Goal: Navigation & Orientation: Find specific page/section

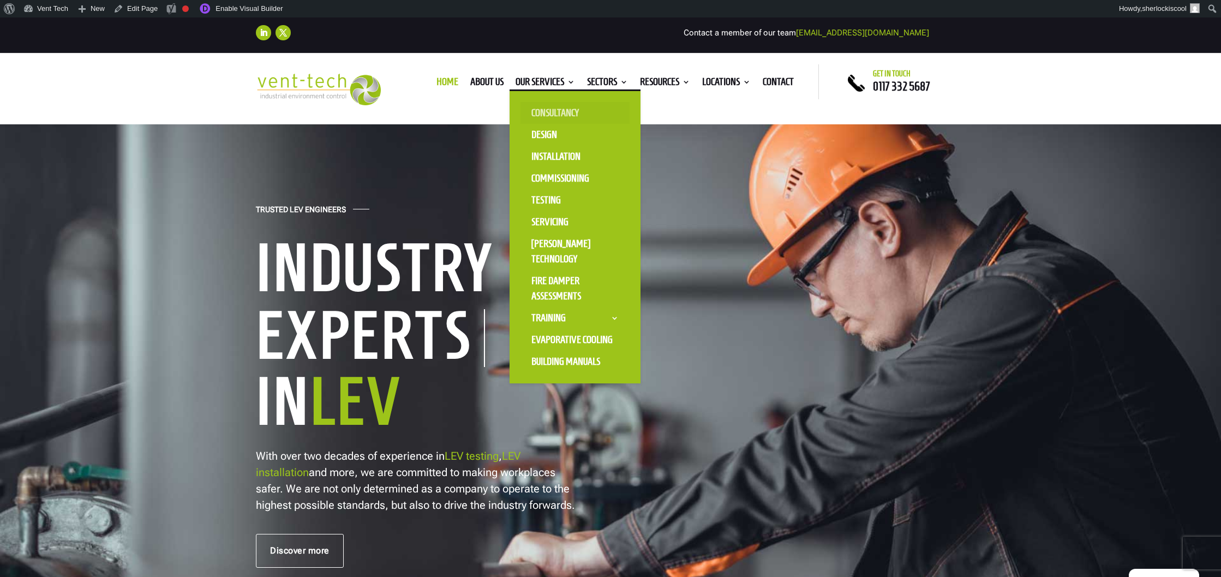
click at [546, 114] on link "Consultancy" at bounding box center [575, 113] width 109 height 22
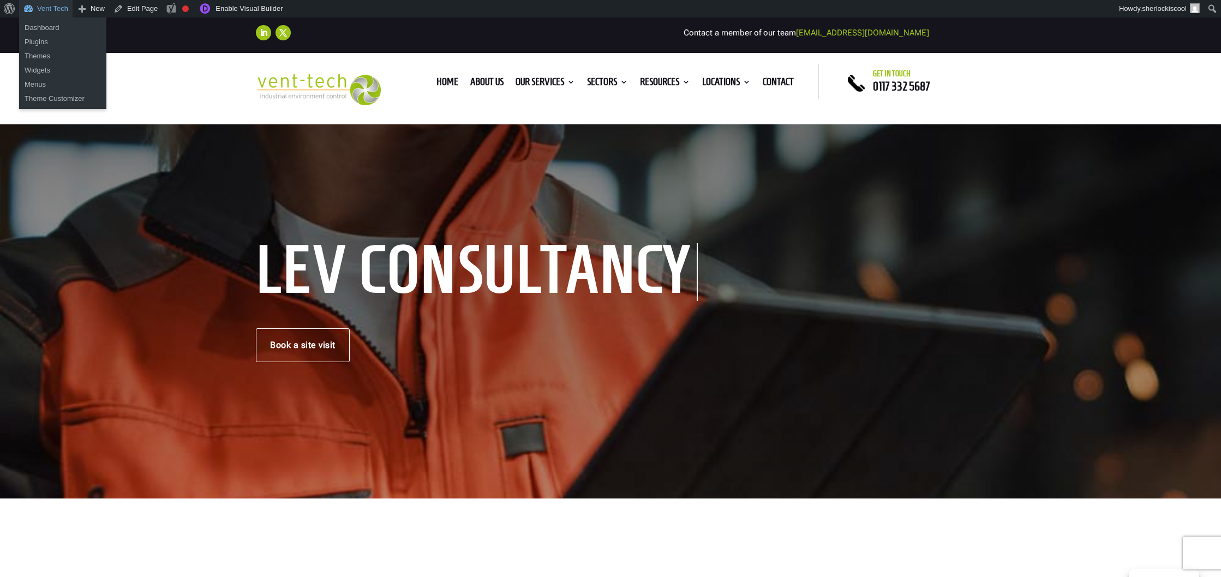
click at [40, 6] on link "Vent Tech" at bounding box center [45, 8] width 53 height 17
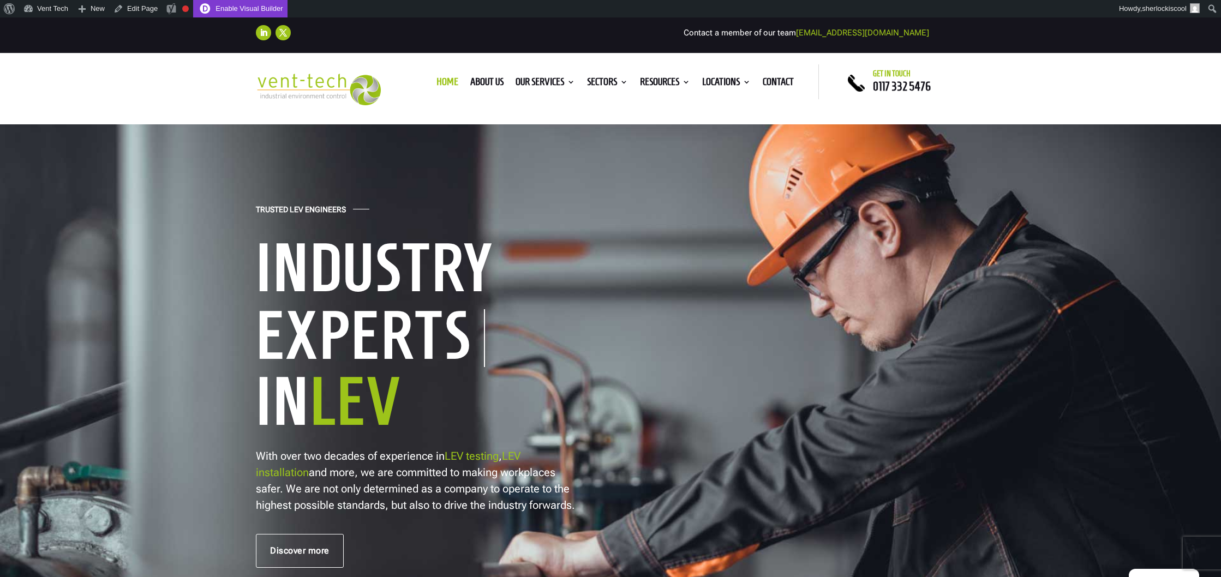
click at [252, 9] on link "Enable Visual Builder" at bounding box center [240, 8] width 94 height 17
click at [237, 7] on link "Enable Visual Builder" at bounding box center [240, 8] width 94 height 17
click at [224, 6] on link "Enable Visual Builder" at bounding box center [240, 8] width 94 height 17
click at [231, 7] on link "Enable Visual Builder" at bounding box center [240, 8] width 94 height 17
click at [245, 2] on link "Enable Visual Builder" at bounding box center [240, 8] width 94 height 17
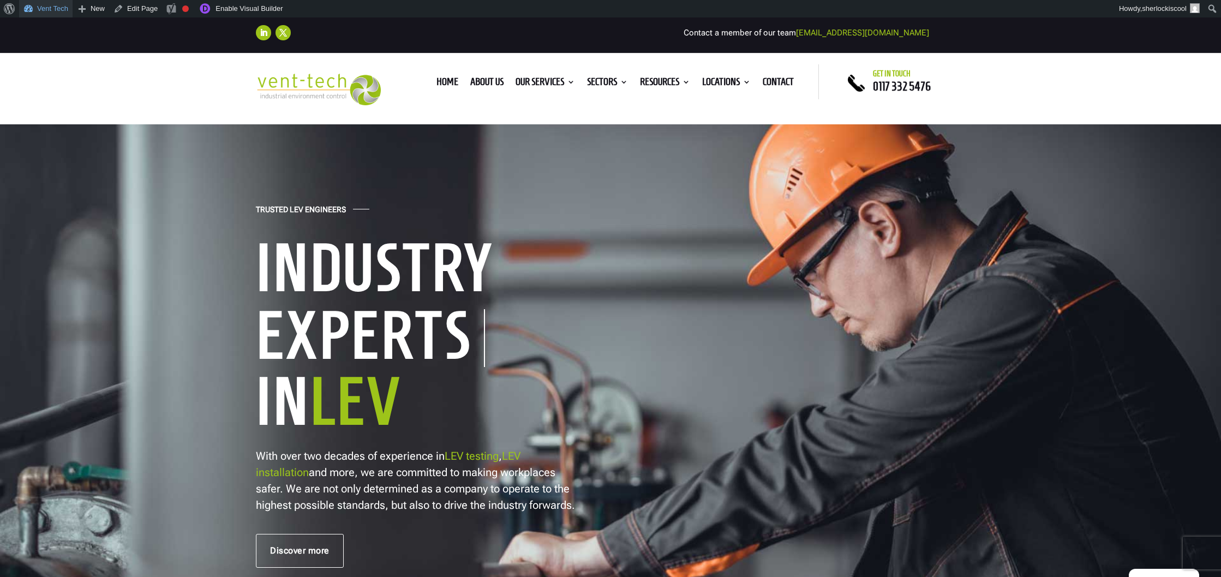
drag, startPoint x: 43, startPoint y: 10, endPoint x: 65, endPoint y: 20, distance: 24.7
click at [43, 10] on link "Vent Tech" at bounding box center [45, 8] width 53 height 17
